Goal: Use online tool/utility: Use online tool/utility

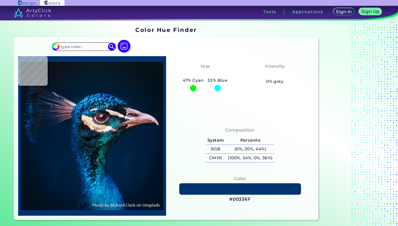
click at [220, 89] on div at bounding box center [218, 88] width 6 height 6
type input "#041119"
type input "#09131c"
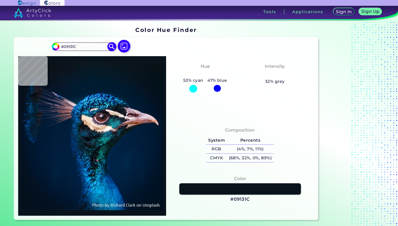
click at [90, 44] on input "#09131C" at bounding box center [83, 46] width 49 height 7
type input "blue"
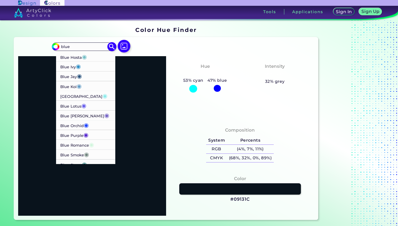
scroll to position [263, 0]
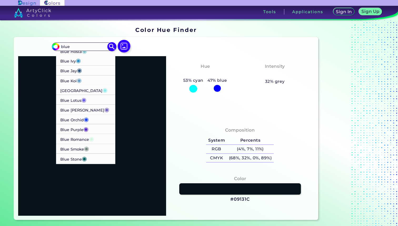
click at [87, 120] on span "◉" at bounding box center [86, 119] width 5 height 7
type input "#1f45fc"
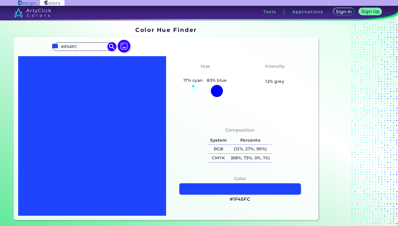
click at [87, 46] on input "#1F45FC" at bounding box center [83, 46] width 49 height 7
type input "#"
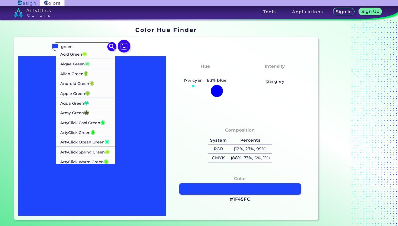
type input "green"
click at [92, 124] on p "ArtyClick Cool Green ◉" at bounding box center [82, 122] width 45 height 10
type input "#00ff3f"
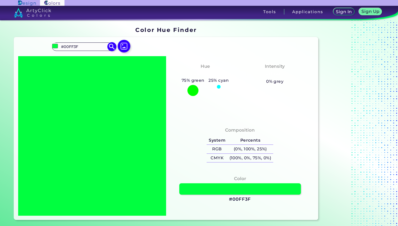
click at [83, 45] on input "#00FF3F" at bounding box center [83, 46] width 49 height 7
click at [81, 48] on input "#00FF3F" at bounding box center [83, 46] width 49 height 7
click at [80, 48] on input "#00FF3F" at bounding box center [83, 46] width 49 height 7
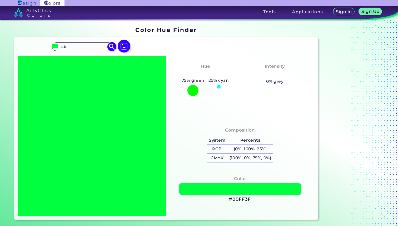
type input "#"
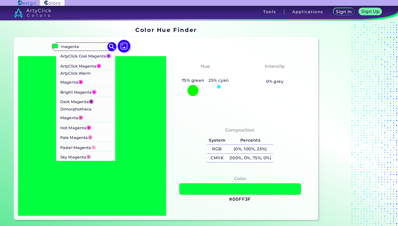
type input "magenta"
click at [93, 70] on p "ArtyClick Magenta ◉" at bounding box center [80, 65] width 41 height 10
type input "#ff00ff"
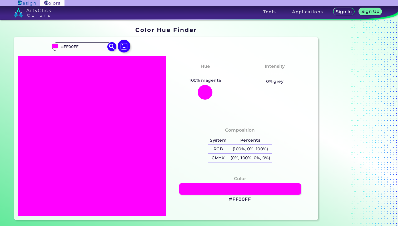
click at [83, 46] on input "#FF00FF" at bounding box center [83, 46] width 49 height 7
type input "#"
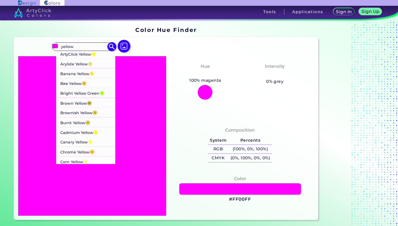
type input "yellow"
click at [96, 55] on span "◉" at bounding box center [93, 53] width 5 height 7
type input "#ffff00"
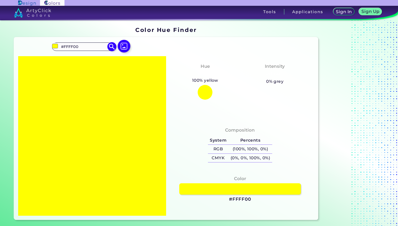
click at [90, 48] on input "#FFFF00" at bounding box center [83, 46] width 49 height 7
click at [86, 47] on input "#FFFF00" at bounding box center [83, 46] width 49 height 7
type input "#"
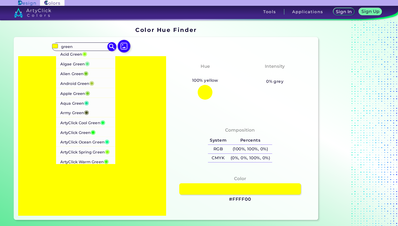
type input "green"
click at [93, 143] on p "ArtyClick Ocean Green ◉" at bounding box center [84, 141] width 49 height 10
type input "#00ff7f"
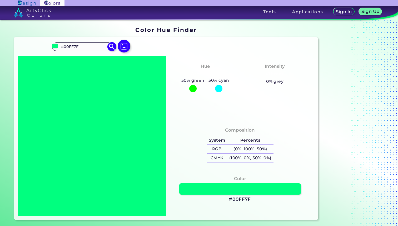
click at [86, 45] on input "#00FF7F" at bounding box center [83, 46] width 49 height 7
type input "#"
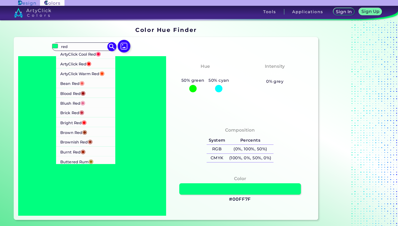
type input "red"
click at [94, 74] on p "ArtyClick Warm Red ◉" at bounding box center [82, 73] width 44 height 10
type input "#ff3f00"
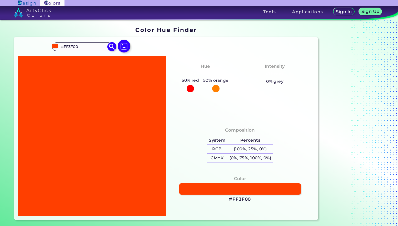
click at [86, 46] on input "#FF3F00" at bounding box center [83, 46] width 49 height 7
click at [92, 49] on input "#FF3F00" at bounding box center [83, 46] width 49 height 7
type input "#"
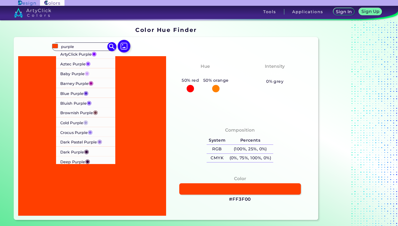
type input "purple"
click at [82, 54] on p "ArtyClick Purple ◉" at bounding box center [78, 54] width 36 height 10
type input "#7f00ff"
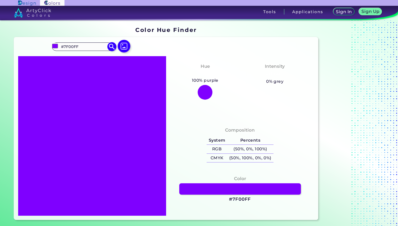
click at [88, 47] on input "#7F00FF" at bounding box center [83, 46] width 49 height 7
click at [98, 46] on input "#7F00FF" at bounding box center [83, 46] width 49 height 7
type input "#"
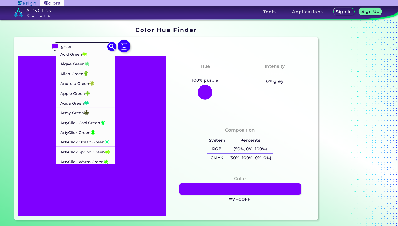
type input "green"
click at [100, 130] on li "ArtyClick Green ◉" at bounding box center [86, 132] width 60 height 10
type input "#00ff00"
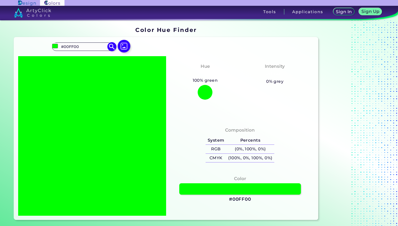
click at [83, 46] on input "#00FF00" at bounding box center [83, 46] width 49 height 7
click at [86, 46] on input "#00FF00" at bounding box center [83, 46] width 49 height 7
type input "#"
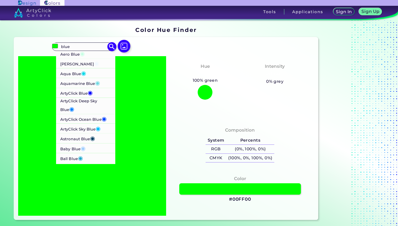
type input "blue"
click at [82, 93] on p "ArtyClick Blue ◉" at bounding box center [76, 93] width 32 height 10
type input "#0000ff"
type input "#0000FF"
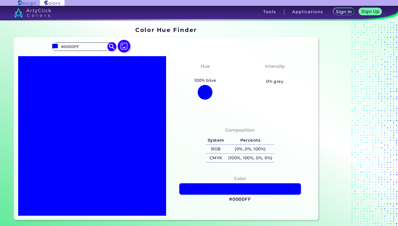
click at [81, 48] on input "#0000FF" at bounding box center [83, 46] width 49 height 7
